Goal: Task Accomplishment & Management: Complete application form

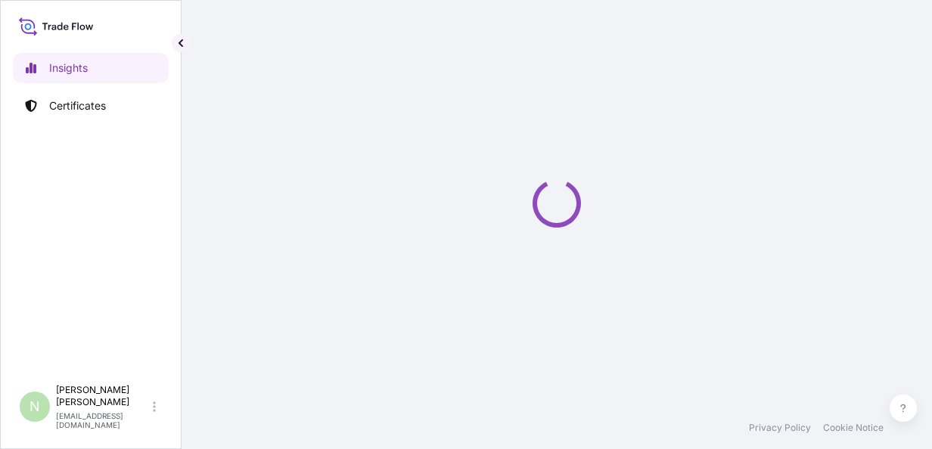
select select "2025"
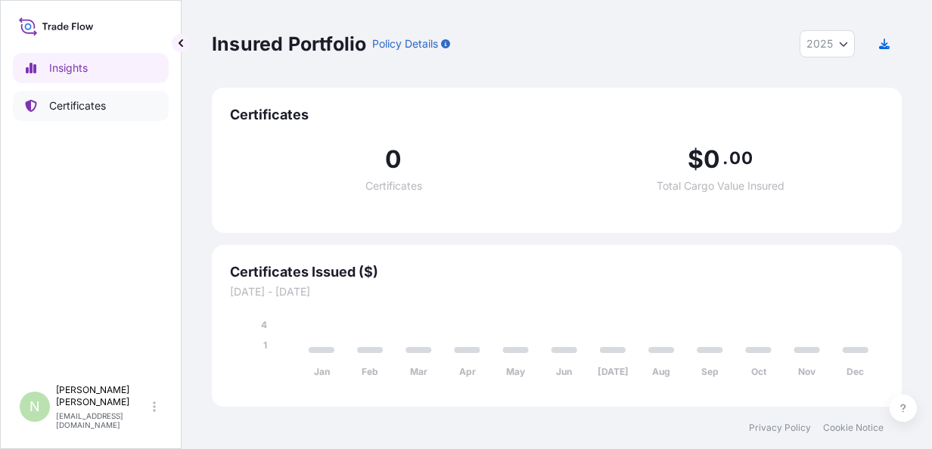
click at [73, 104] on p "Certificates" at bounding box center [77, 105] width 57 height 15
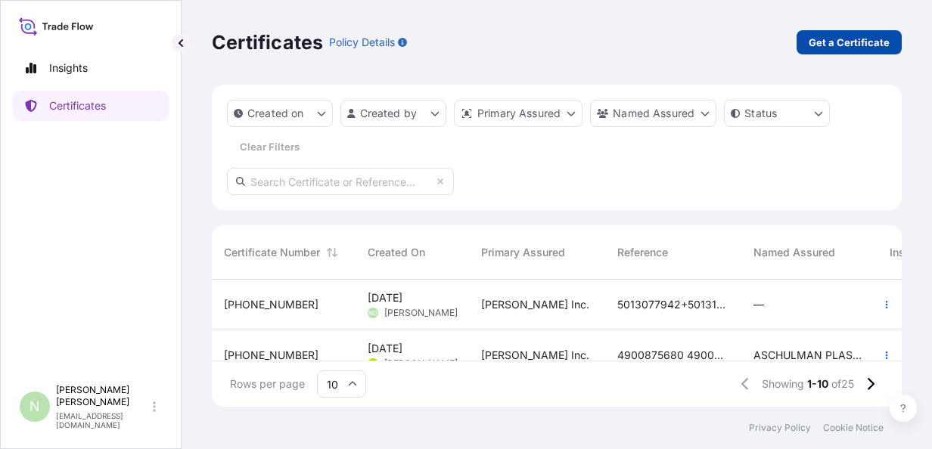
click at [837, 48] on p "Get a Certificate" at bounding box center [849, 42] width 81 height 15
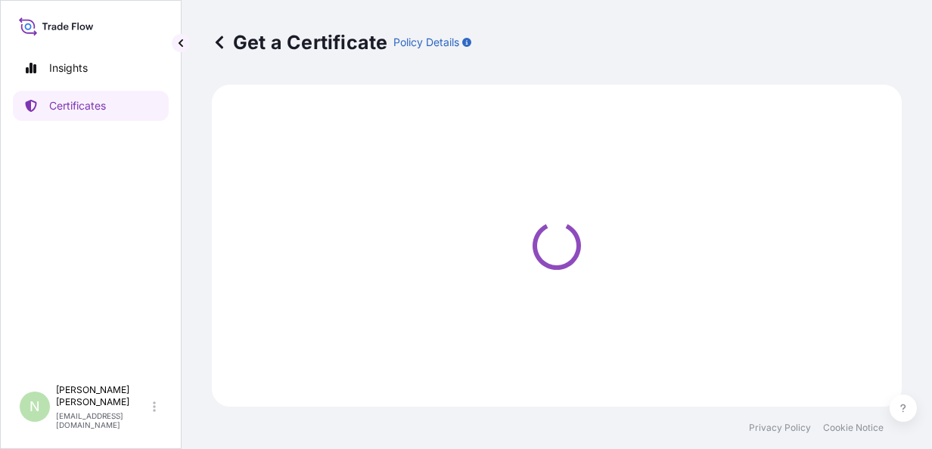
select select "Sea"
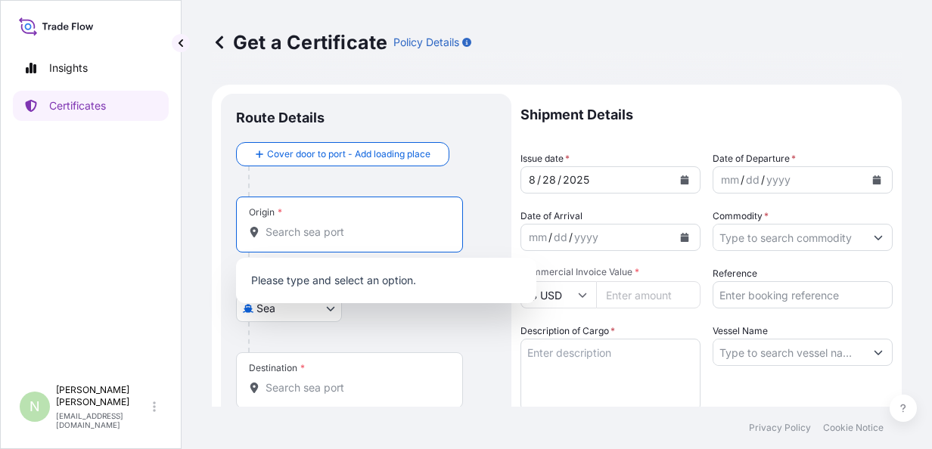
click at [284, 227] on input "Origin *" at bounding box center [355, 232] width 179 height 15
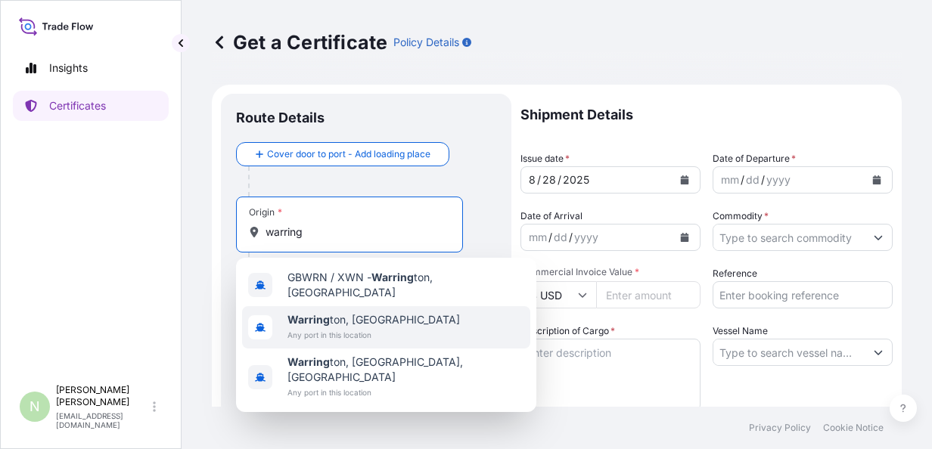
click at [336, 328] on span "Any port in this location" at bounding box center [374, 335] width 173 height 15
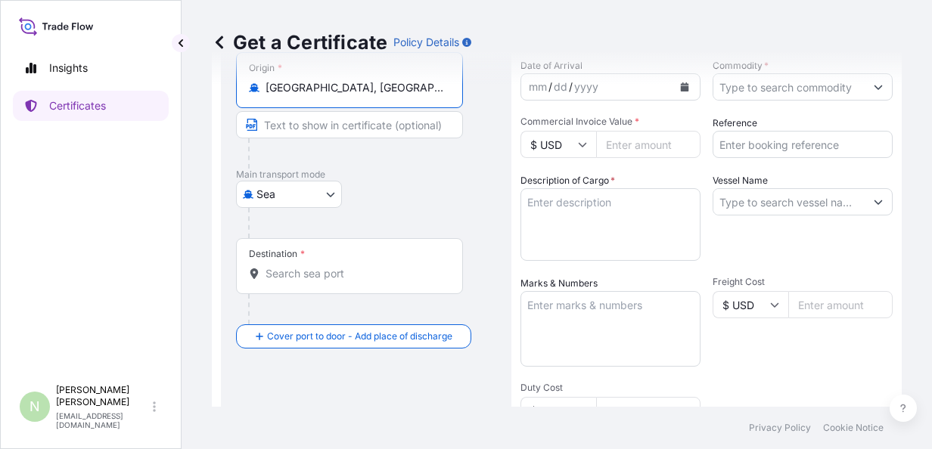
scroll to position [151, 0]
type input "[GEOGRAPHIC_DATA], [GEOGRAPHIC_DATA]"
click at [303, 191] on body "Insights Certificates N [PERSON_NAME] [PERSON_NAME][EMAIL_ADDRESS][DOMAIN_NAME]…" at bounding box center [466, 224] width 932 height 449
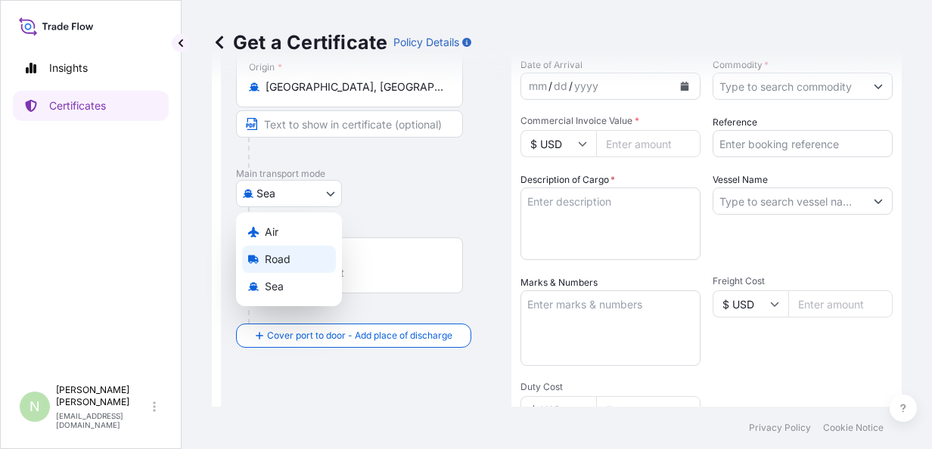
click at [280, 257] on span "Road" at bounding box center [278, 259] width 26 height 15
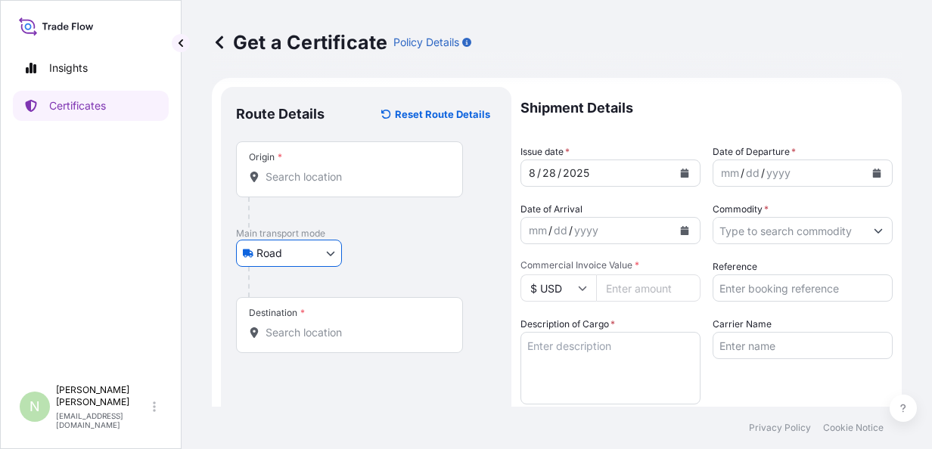
scroll to position [0, 0]
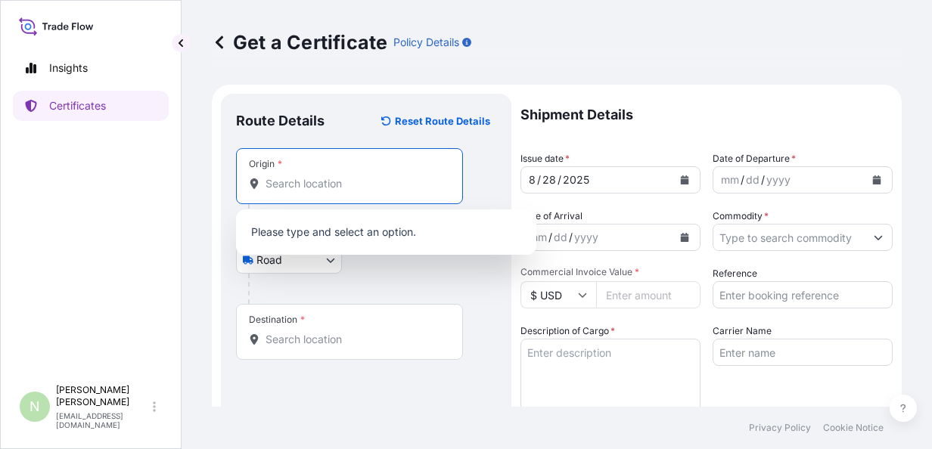
click at [300, 185] on input "Origin *" at bounding box center [355, 183] width 179 height 15
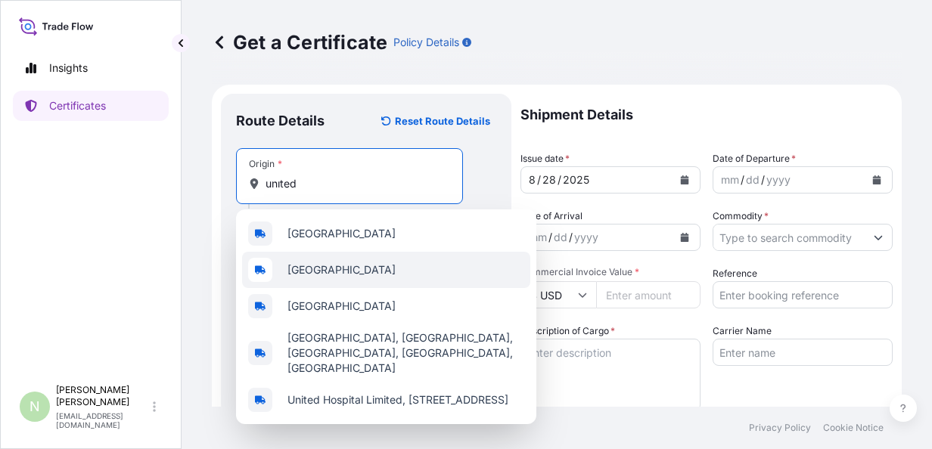
click at [314, 262] on div "[GEOGRAPHIC_DATA]" at bounding box center [386, 270] width 288 height 36
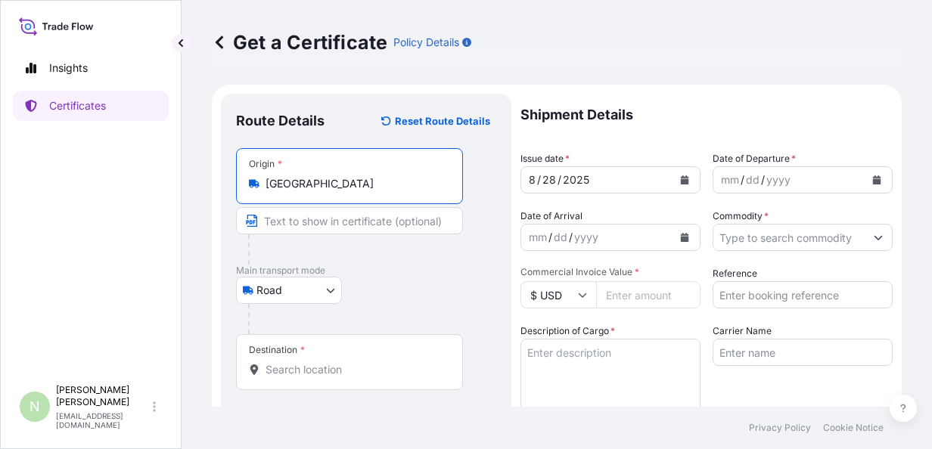
type input "[GEOGRAPHIC_DATA]"
click at [412, 263] on div at bounding box center [355, 250] width 215 height 30
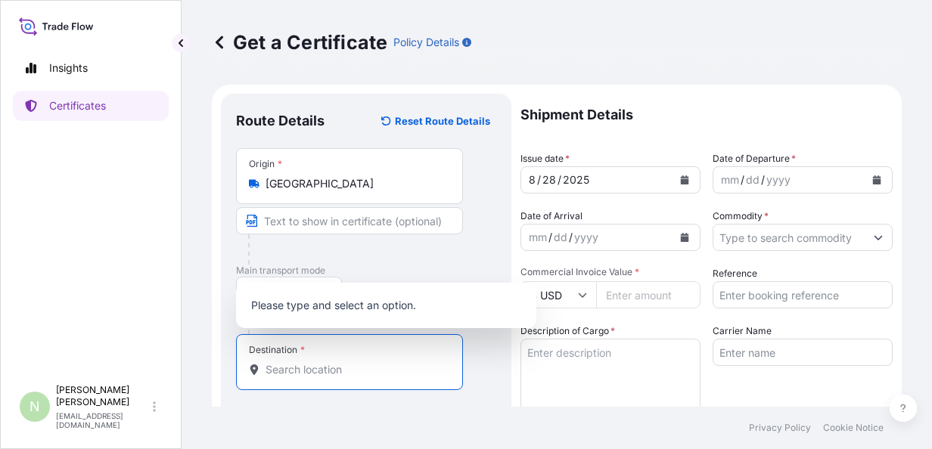
click at [286, 372] on input "Destination *" at bounding box center [355, 369] width 179 height 15
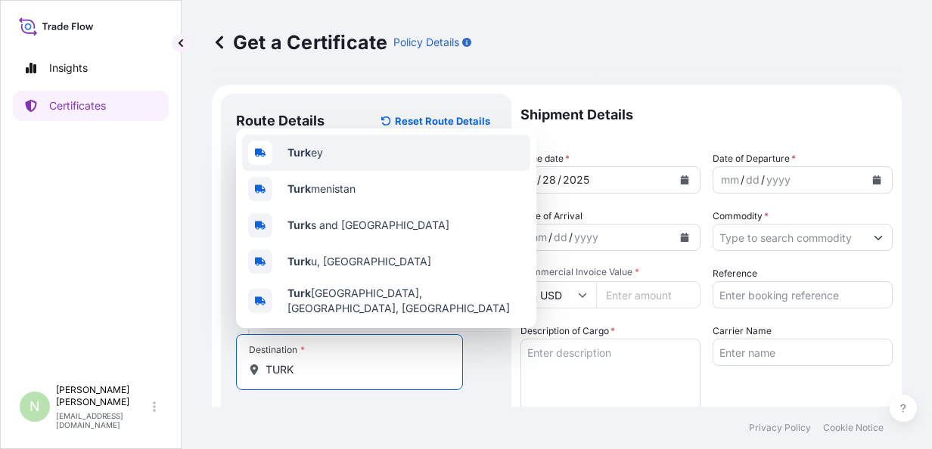
click at [331, 152] on div "Turk ey" at bounding box center [386, 153] width 288 height 36
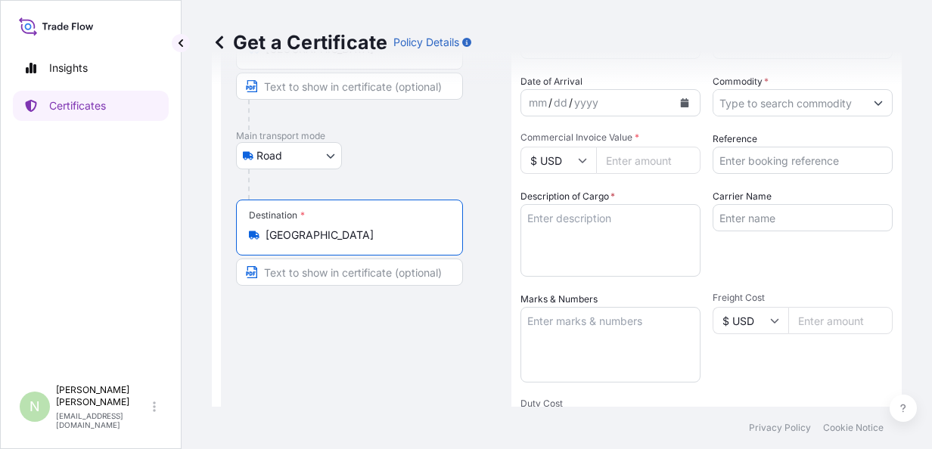
scroll to position [151, 0]
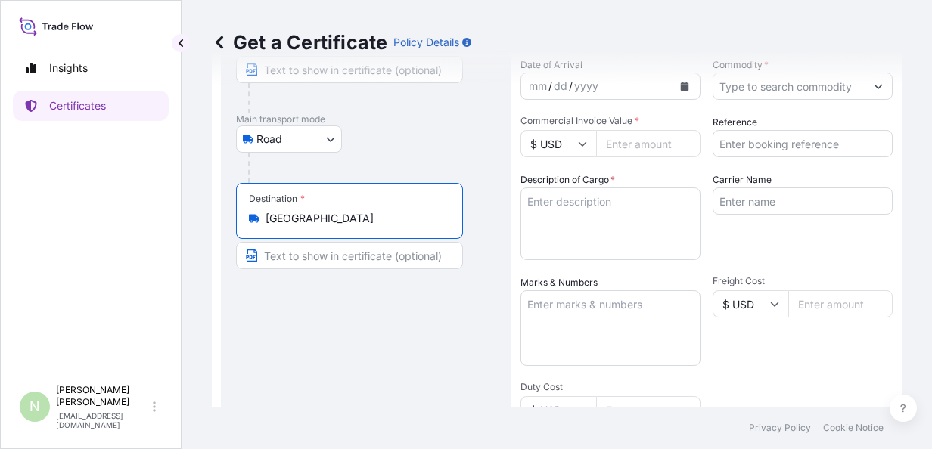
type input "[GEOGRAPHIC_DATA]"
click at [458, 318] on div "Route Details Reset Route Details Place of loading Road / [GEOGRAPHIC_DATA] / I…" at bounding box center [366, 324] width 260 height 733
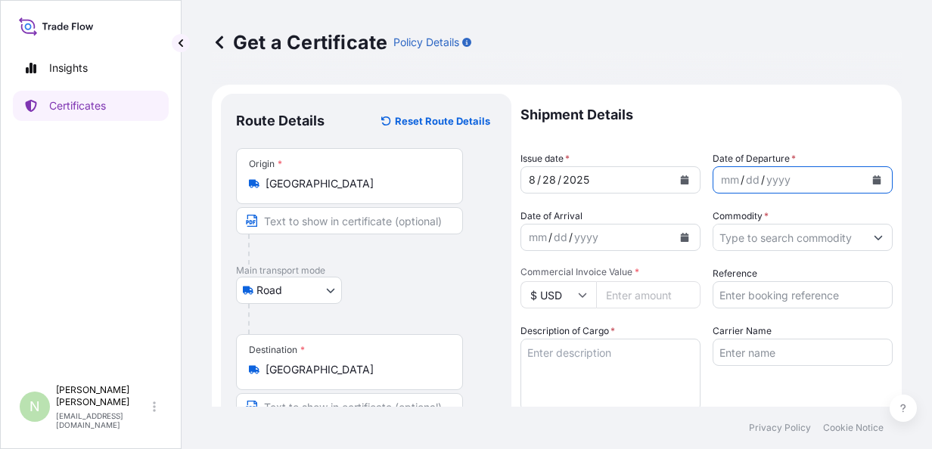
click at [873, 180] on icon "Calendar" at bounding box center [877, 180] width 8 height 9
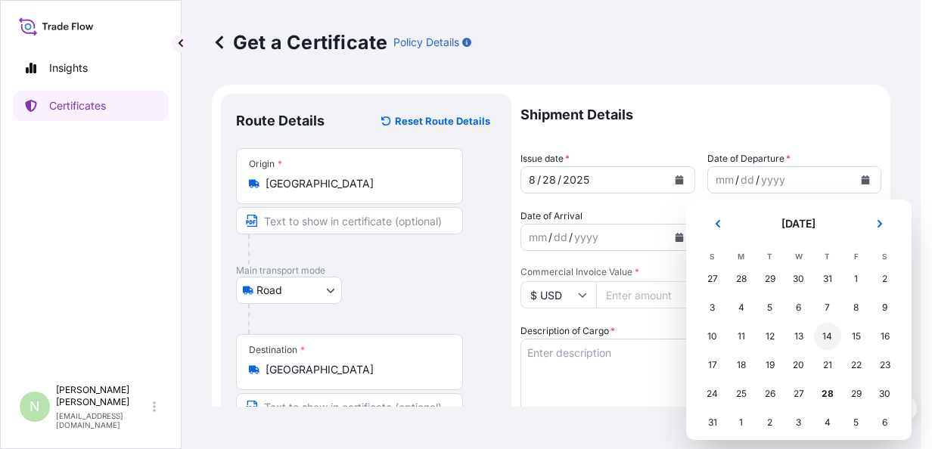
click at [829, 339] on div "14" at bounding box center [827, 336] width 27 height 27
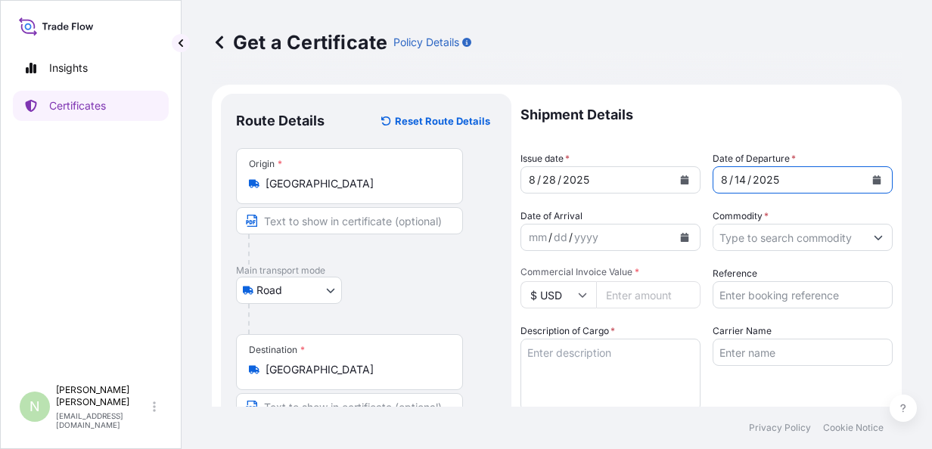
click at [681, 237] on icon "Calendar" at bounding box center [685, 237] width 8 height 9
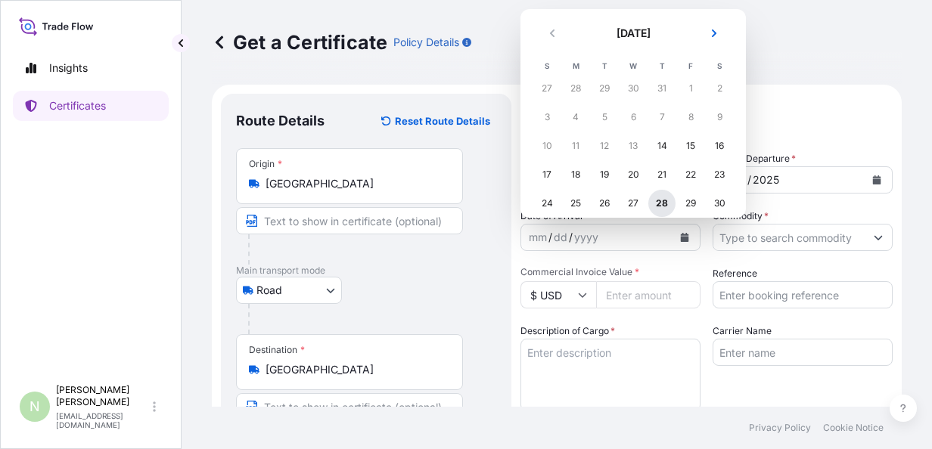
click at [661, 197] on div "28" at bounding box center [662, 203] width 27 height 27
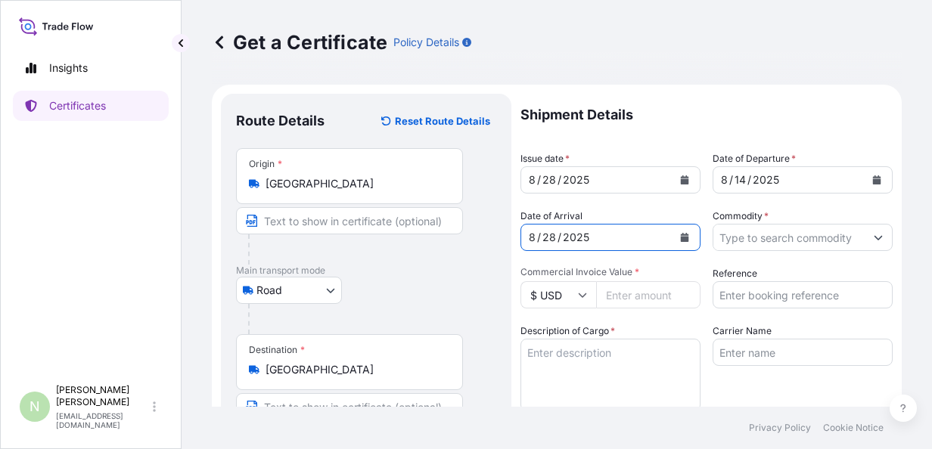
click at [681, 241] on icon "Calendar" at bounding box center [685, 237] width 8 height 9
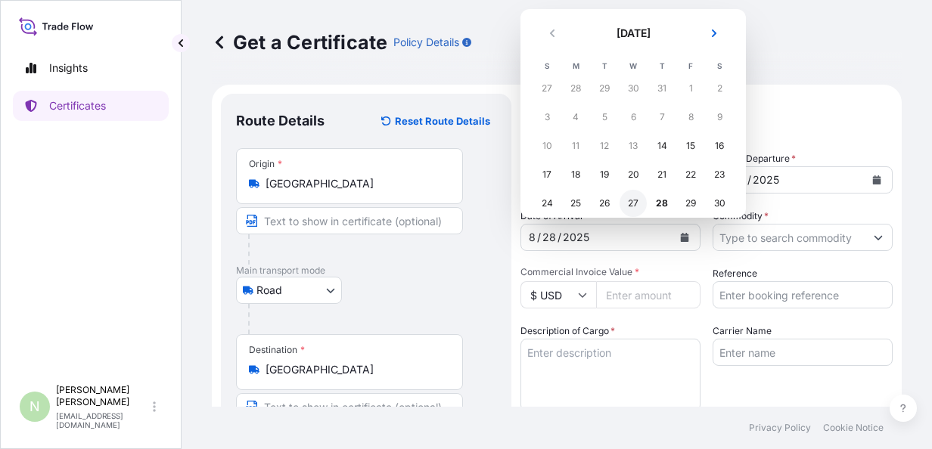
click at [635, 205] on div "27" at bounding box center [633, 203] width 27 height 27
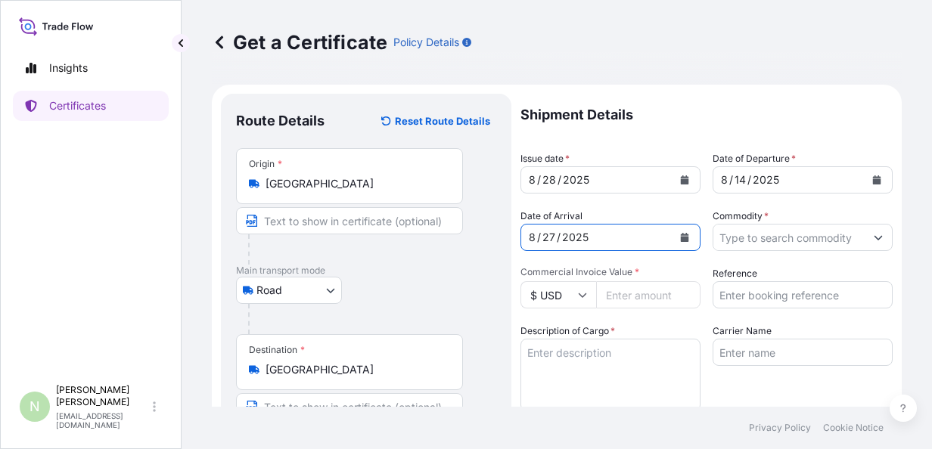
click at [823, 238] on input "Commodity *" at bounding box center [789, 237] width 151 height 27
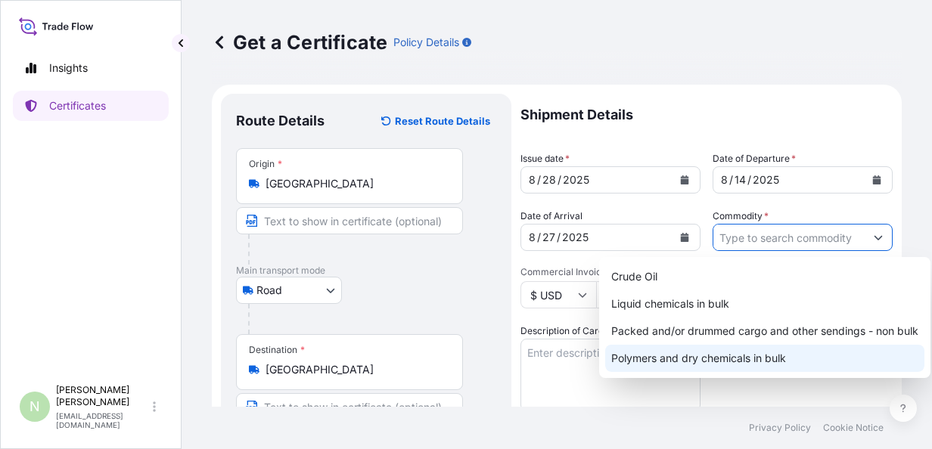
click at [730, 354] on div "Polymers and dry chemicals in bulk" at bounding box center [764, 358] width 319 height 27
type input "Polymers and dry chemicals in bulk"
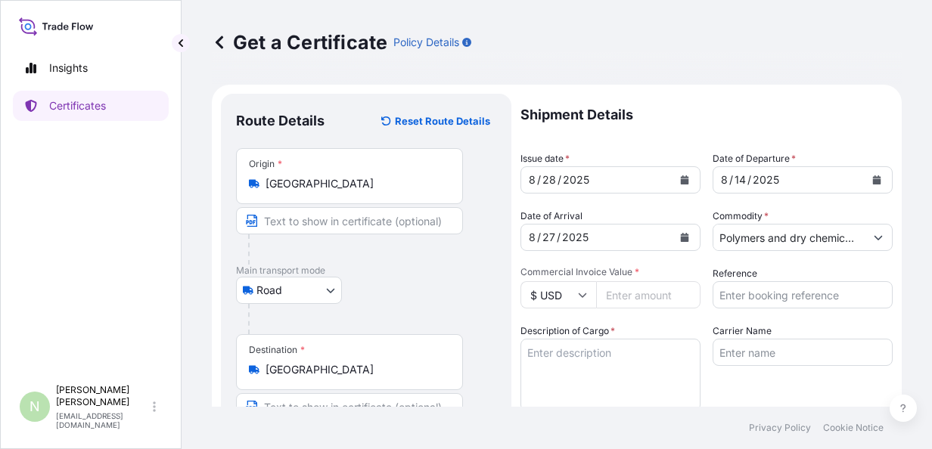
click at [577, 292] on input "$ USD" at bounding box center [559, 294] width 76 height 27
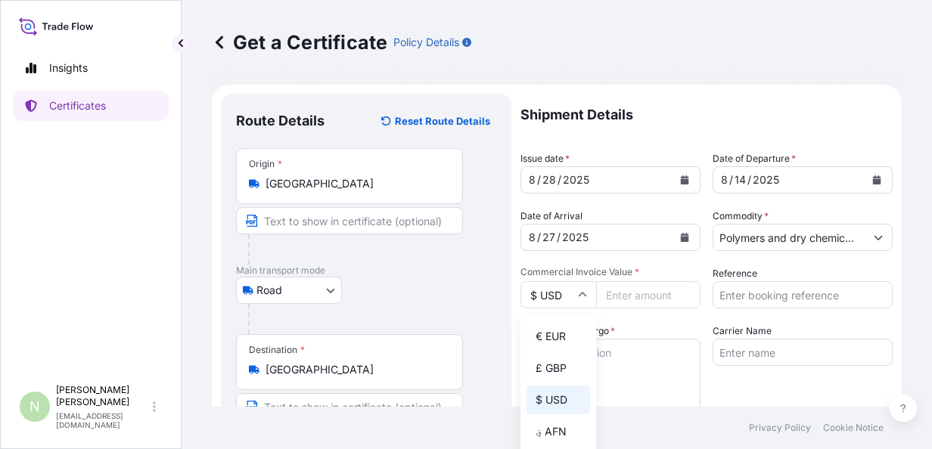
click at [545, 342] on div "€ EUR" at bounding box center [559, 336] width 64 height 29
type input "€ EUR"
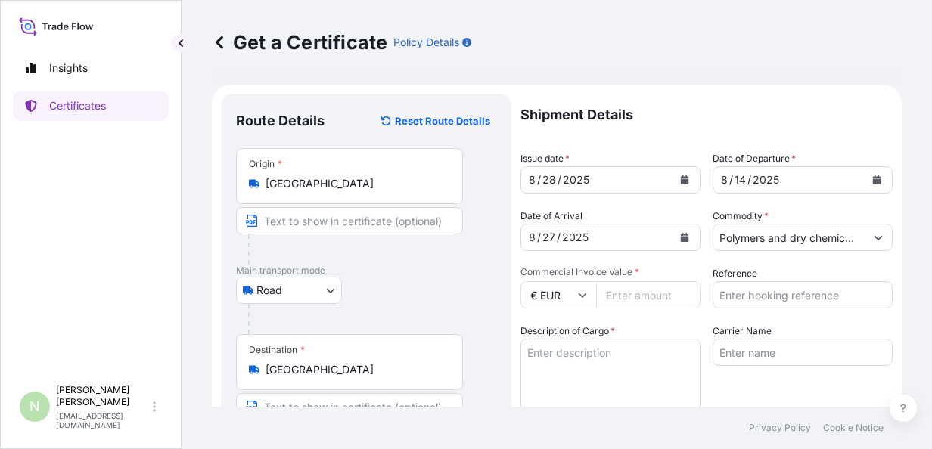
click at [635, 299] on input "Commercial Invoice Value *" at bounding box center [648, 294] width 104 height 27
type input "96250.4"
click at [731, 300] on input "Reference" at bounding box center [803, 294] width 180 height 27
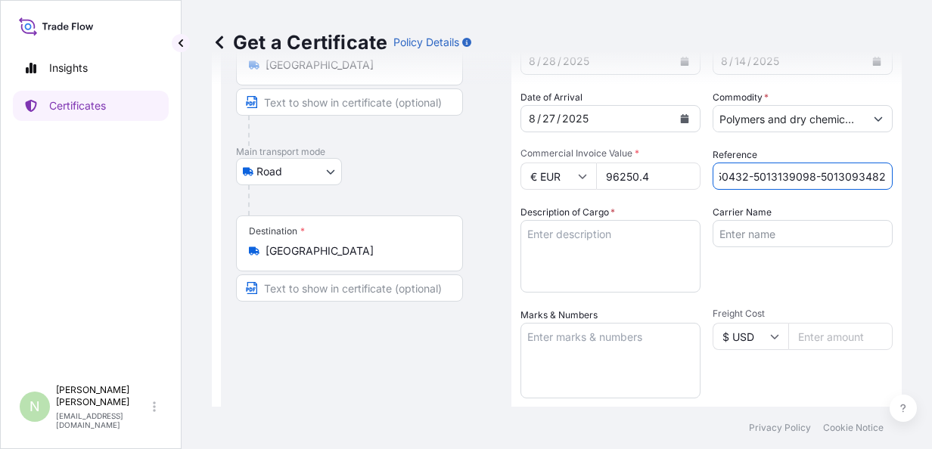
scroll to position [151, 0]
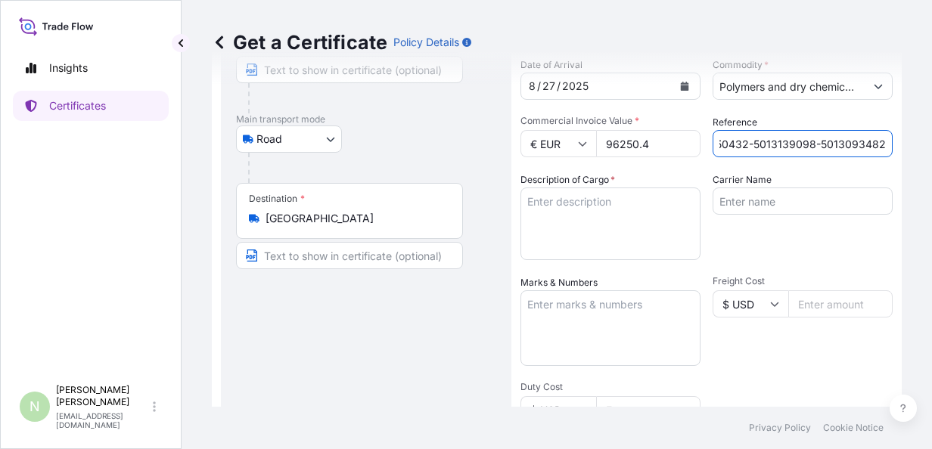
type input "5013150432-5013139098-5013093482"
click at [737, 206] on input "Carrier Name" at bounding box center [803, 201] width 180 height 27
type input "BDP"
click at [882, 171] on form "Route Details Reset Route Details Place of loading Road / [GEOGRAPHIC_DATA] / I…" at bounding box center [557, 324] width 690 height 782
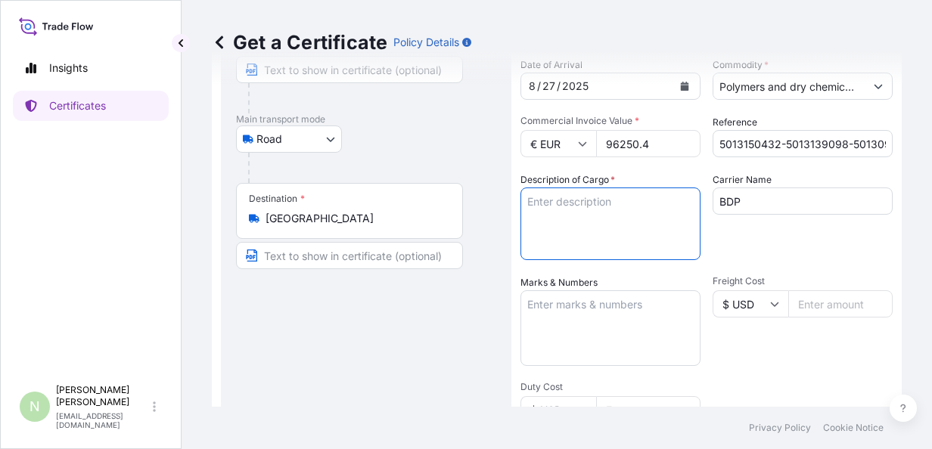
click at [638, 210] on textarea "Description of Cargo *" at bounding box center [611, 224] width 180 height 73
paste textarea "ABONMAN POLİÇE NO 572025127"
type textarea "34 ggy 368 888 KAP -POLİÇE PRİM TUTARI 500 TL DİR -ABONMAN POLİÇE NO 572025127"
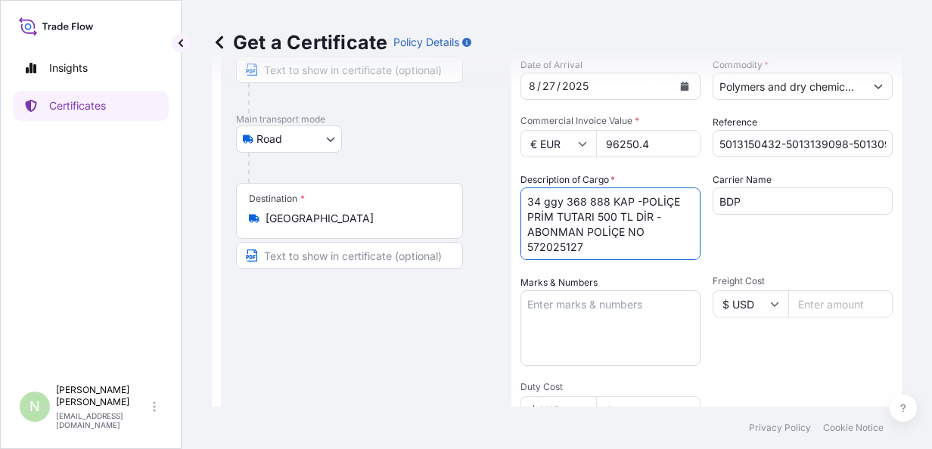
click at [487, 171] on div at bounding box center [372, 168] width 248 height 30
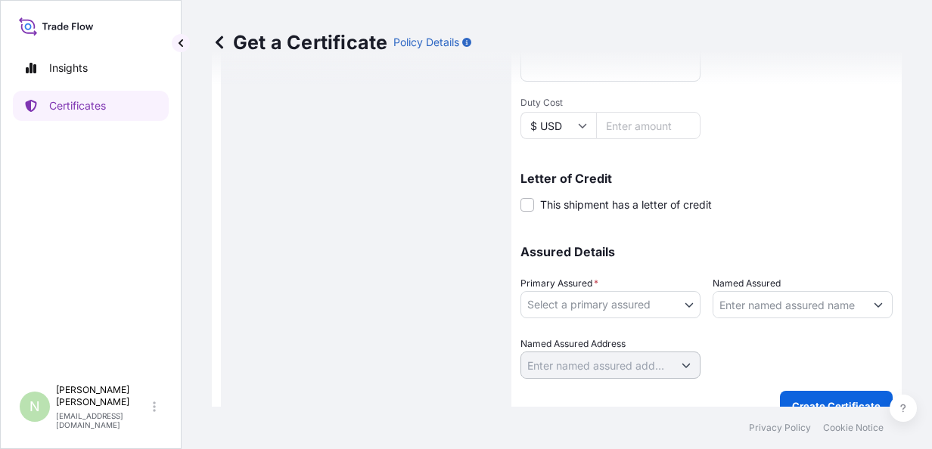
scroll to position [459, 0]
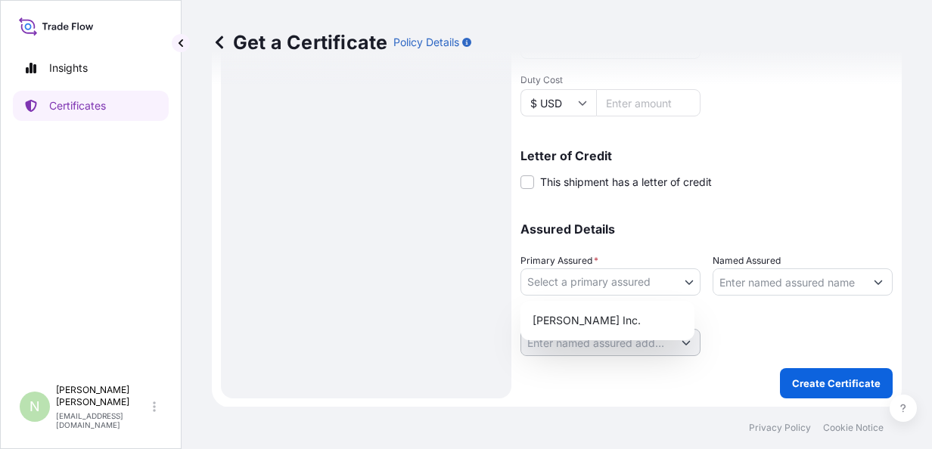
click at [590, 285] on body "Insights Certificates N [PERSON_NAME] [PERSON_NAME][EMAIL_ADDRESS][DOMAIN_NAME]…" at bounding box center [466, 224] width 932 height 449
click at [576, 316] on div "[PERSON_NAME] Inc." at bounding box center [608, 320] width 162 height 27
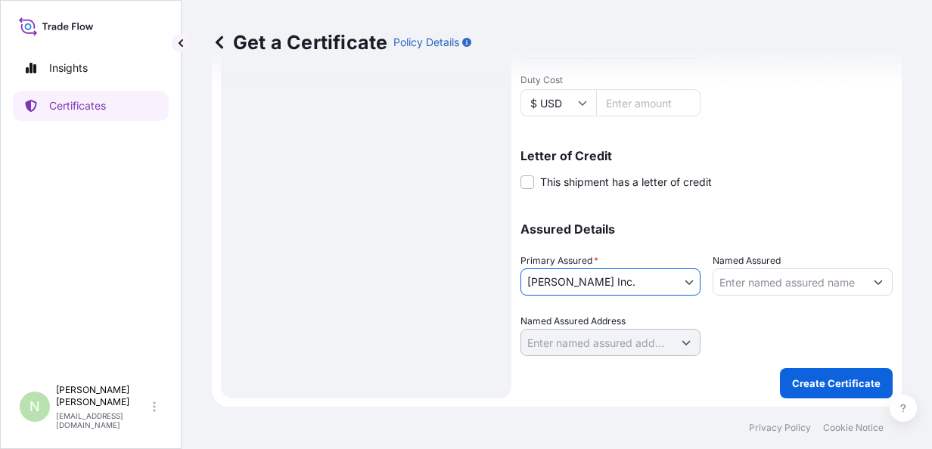
click at [743, 277] on input "Named Assured" at bounding box center [789, 282] width 151 height 27
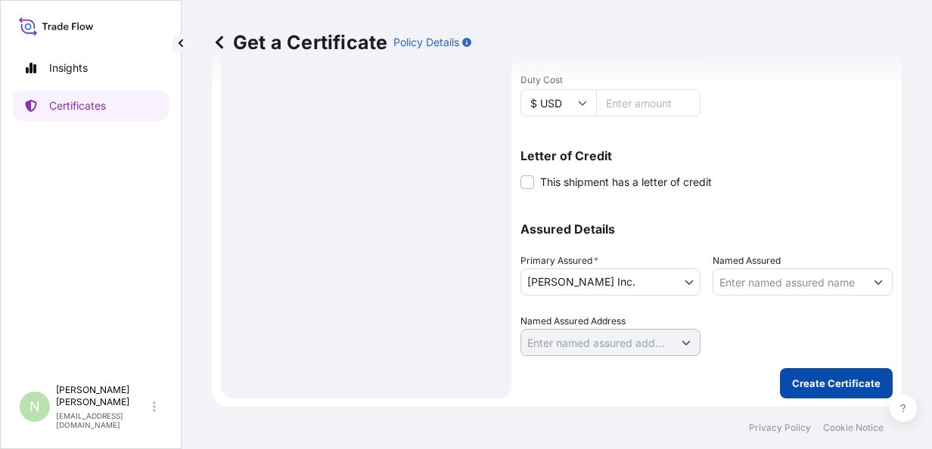
click at [803, 378] on p "Create Certificate" at bounding box center [836, 383] width 89 height 15
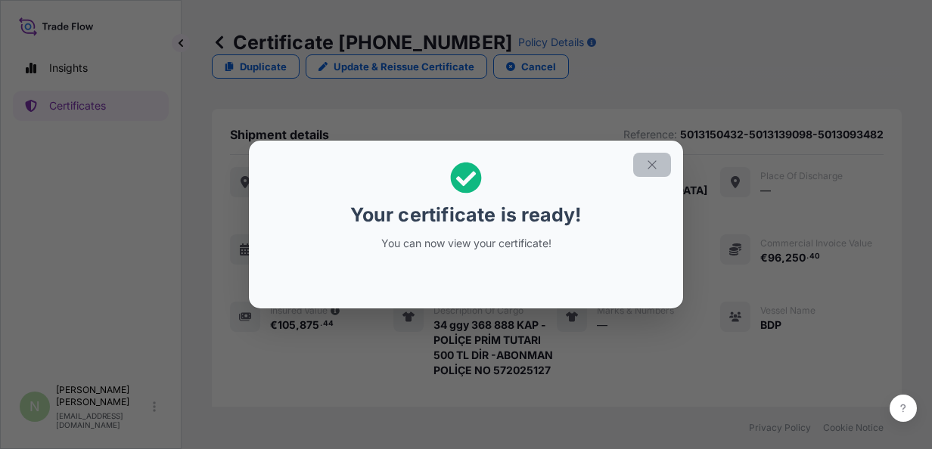
click at [658, 163] on icon "button" at bounding box center [652, 165] width 14 height 14
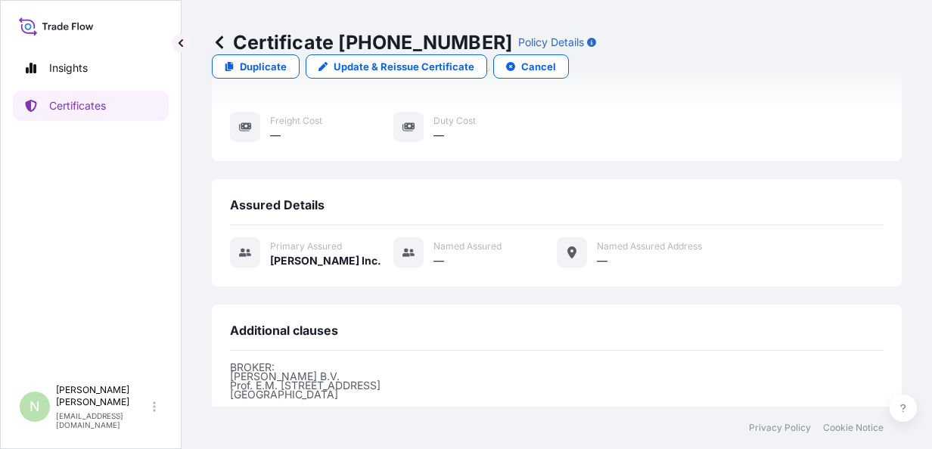
scroll to position [506, 0]
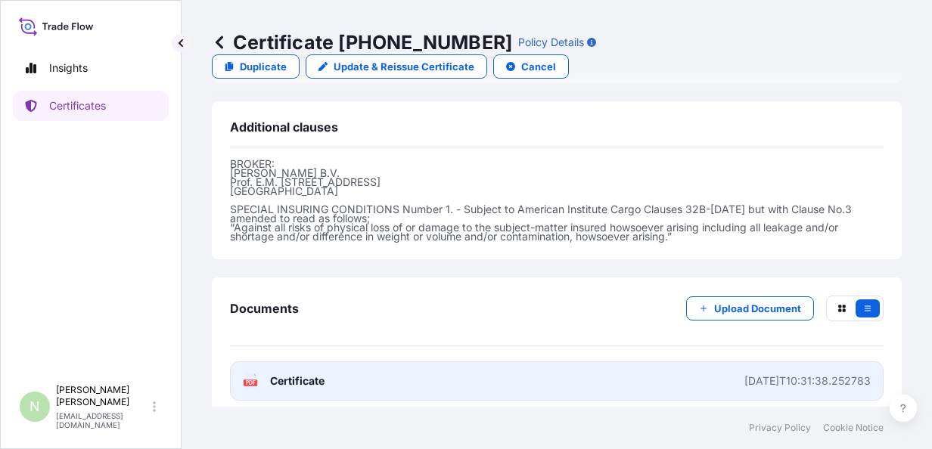
click at [760, 374] on div "[DATE]T10:31:38.252783" at bounding box center [808, 381] width 126 height 15
